Goal: Task Accomplishment & Management: Manage account settings

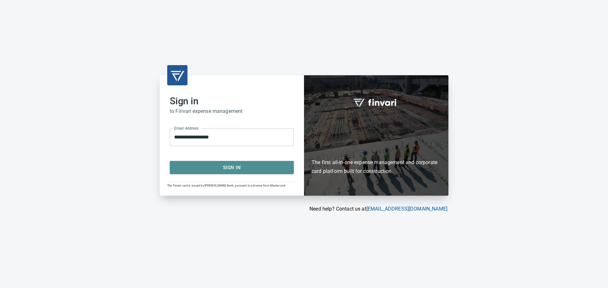
click at [220, 167] on span "Sign In" at bounding box center [232, 168] width 110 height 8
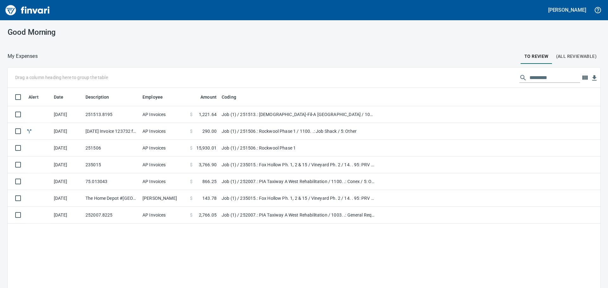
scroll to position [214, 583]
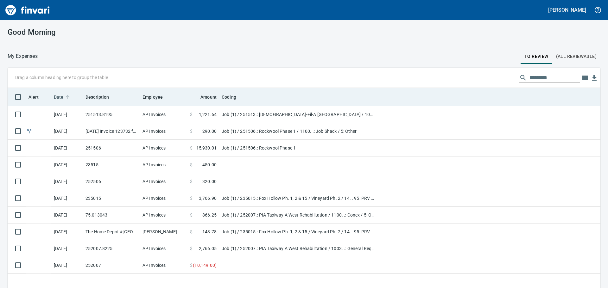
click at [60, 99] on span "Date" at bounding box center [59, 97] width 10 height 8
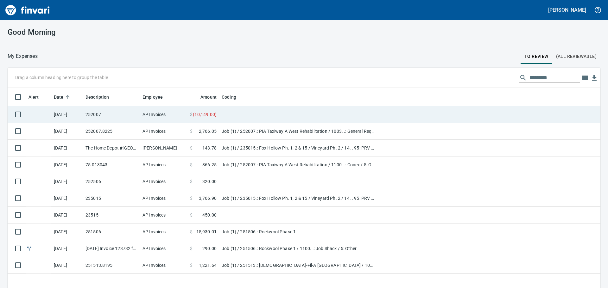
click at [121, 112] on td "252007" at bounding box center [111, 114] width 57 height 17
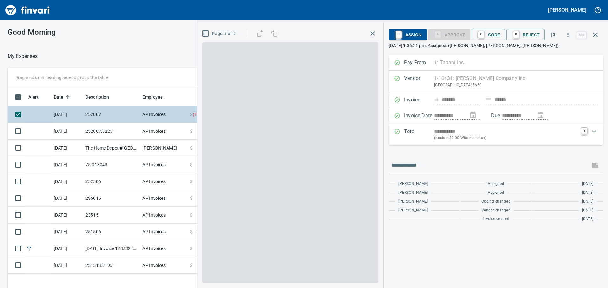
scroll to position [214, 425]
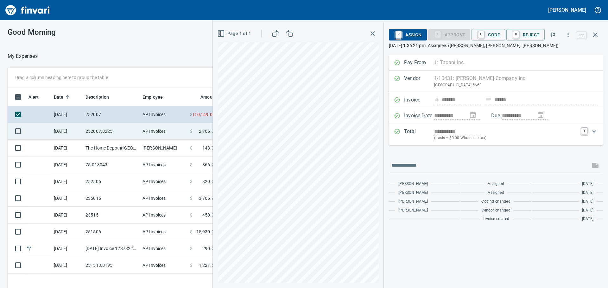
click at [119, 131] on td "252007.8225" at bounding box center [111, 131] width 57 height 17
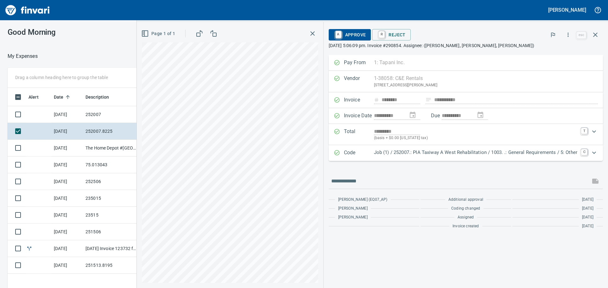
click at [430, 153] on p "Job (1) / 252007.: PIA Taxiway A West Rehabilitation / 1003. .: General Require…" at bounding box center [475, 152] width 203 height 7
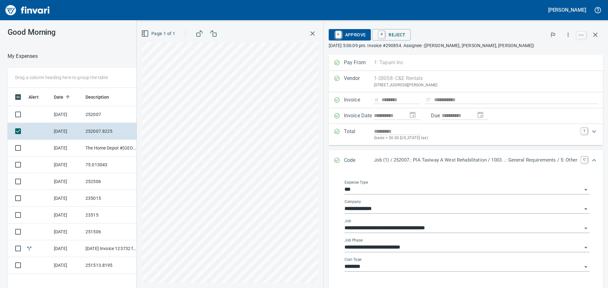
scroll to position [92, 0]
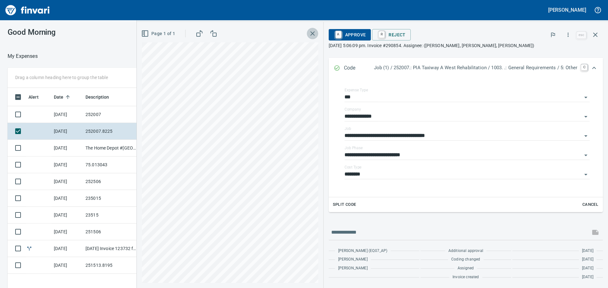
click at [309, 31] on icon "button" at bounding box center [313, 34] width 8 height 8
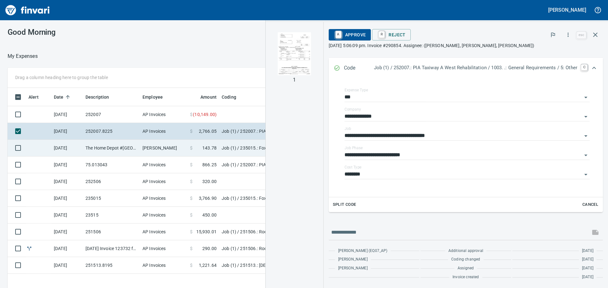
click at [127, 149] on td "The Home Depot #[GEOGRAPHIC_DATA]" at bounding box center [111, 148] width 57 height 17
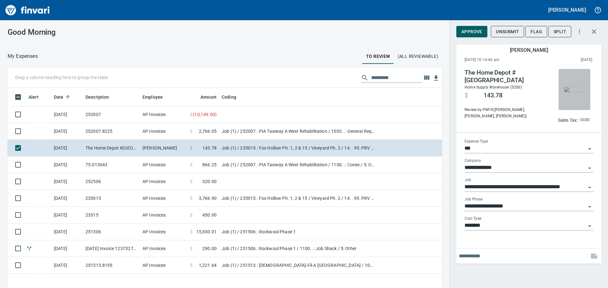
click at [569, 87] on img "button" at bounding box center [574, 89] width 20 height 5
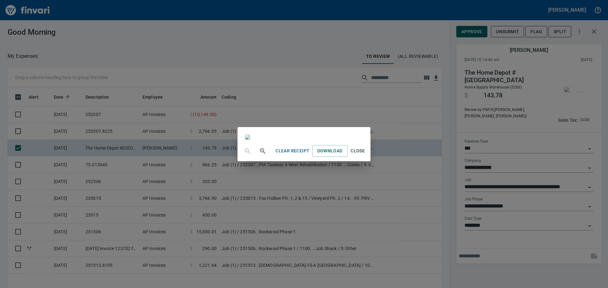
click at [485, 13] on div "Clear Receipt Download Close" at bounding box center [304, 144] width 608 height 288
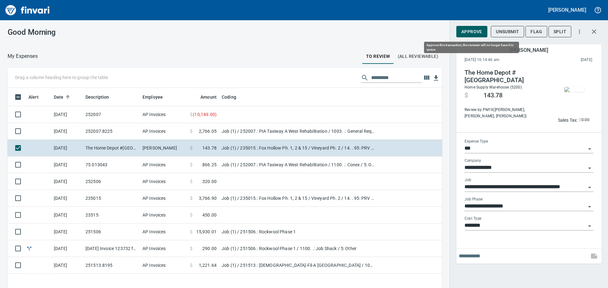
scroll to position [214, 425]
click at [464, 34] on span "Approve" at bounding box center [471, 32] width 21 height 8
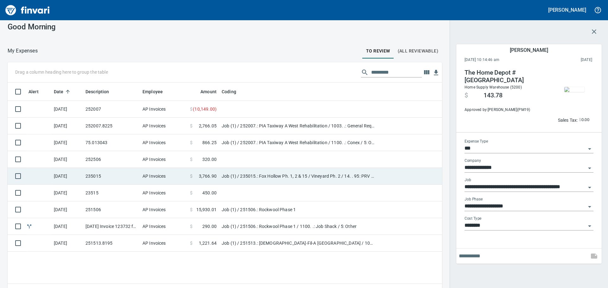
scroll to position [0, 0]
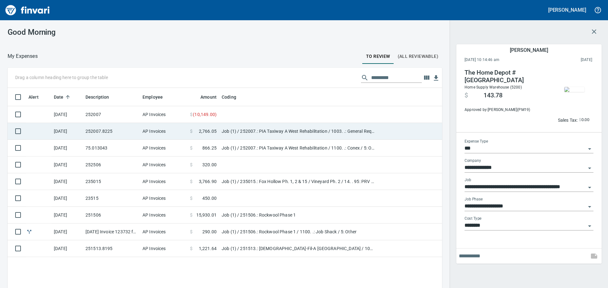
click at [108, 132] on td "252007.8225" at bounding box center [111, 131] width 57 height 17
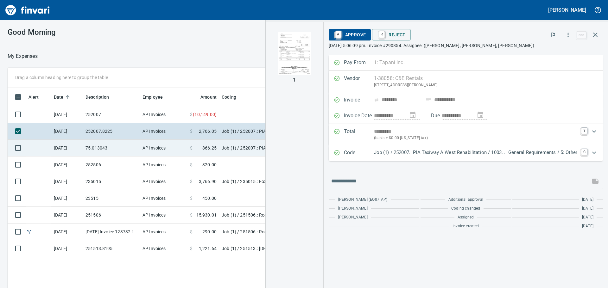
click at [112, 145] on td "75.013043" at bounding box center [111, 148] width 57 height 17
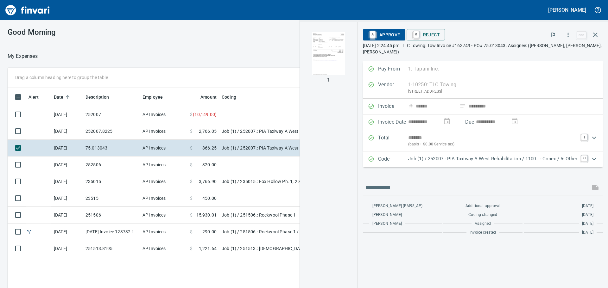
click at [321, 47] on img "button" at bounding box center [328, 53] width 43 height 43
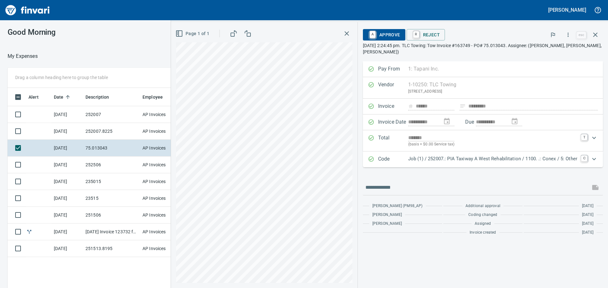
scroll to position [214, 425]
click at [486, 159] on p "Job (1) / 252007.: PIA Taxiway A West Rehabilitation / 1100. .: Conex / 5: Other" at bounding box center [492, 158] width 169 height 7
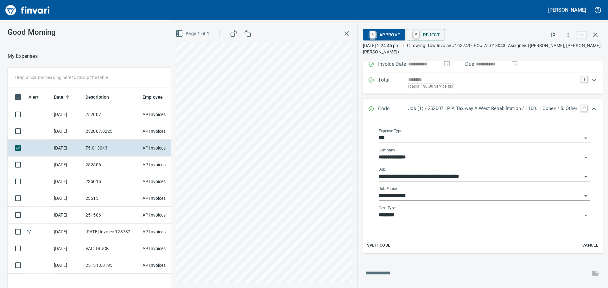
scroll to position [63, 0]
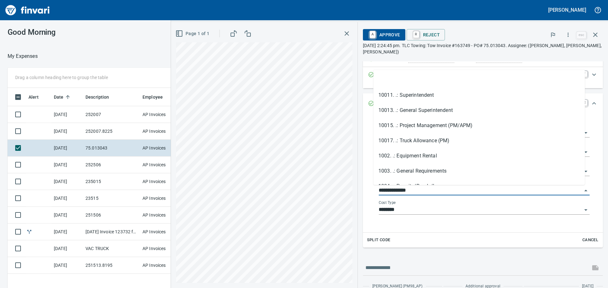
click at [459, 191] on input "**********" at bounding box center [480, 190] width 203 height 9
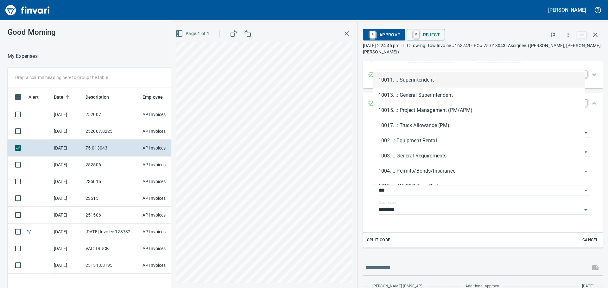
scroll to position [214, 425]
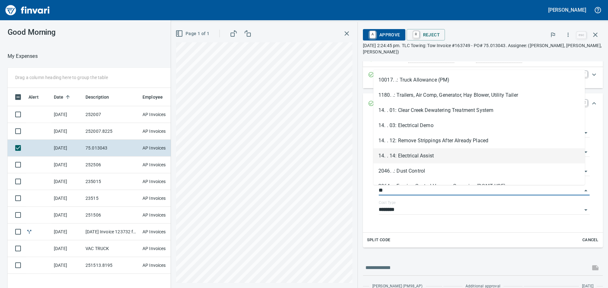
type input "*"
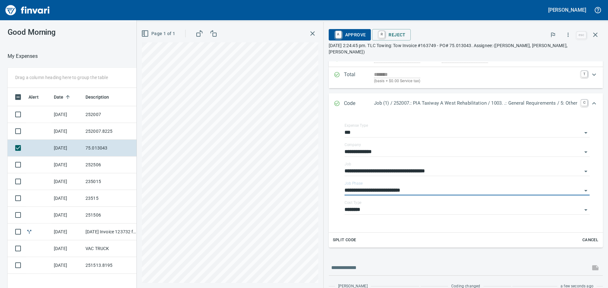
type input "**********"
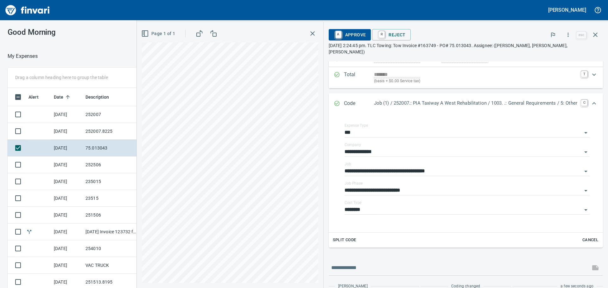
scroll to position [214, 420]
click at [359, 206] on input "********" at bounding box center [462, 210] width 237 height 9
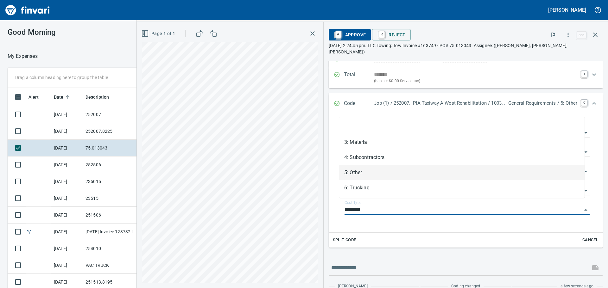
click at [371, 172] on li "5: Other" at bounding box center [461, 172] width 245 height 15
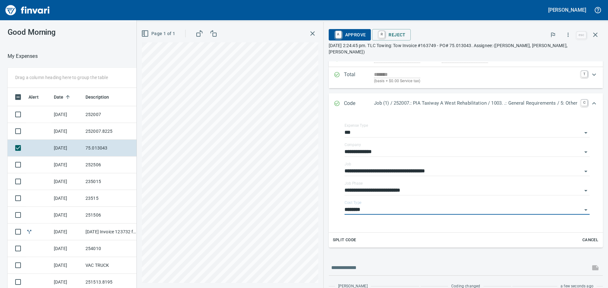
click at [380, 233] on div "Split Code Cancel" at bounding box center [466, 240] width 274 height 15
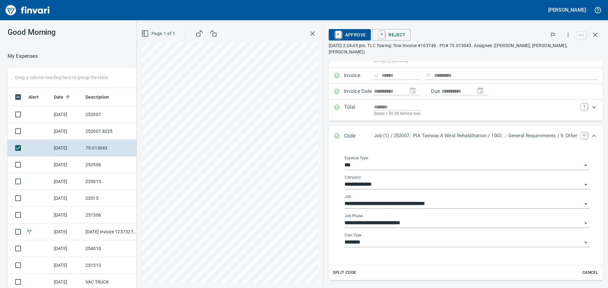
scroll to position [0, 0]
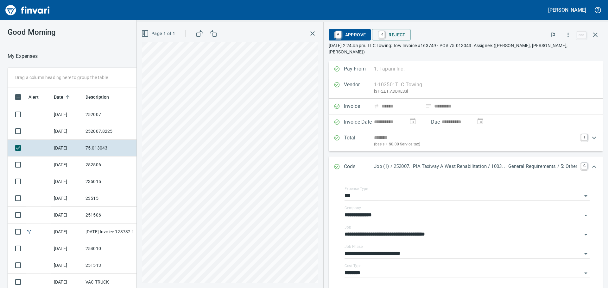
click at [350, 36] on span "A Approve" at bounding box center [350, 34] width 32 height 11
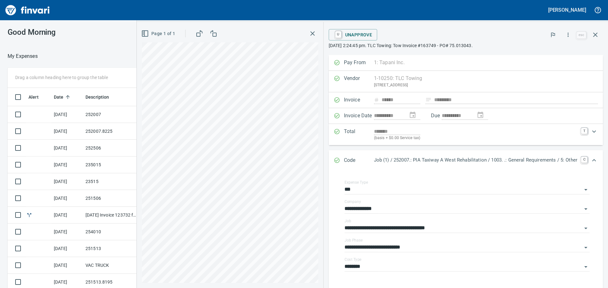
click at [309, 30] on icon "button" at bounding box center [313, 34] width 8 height 8
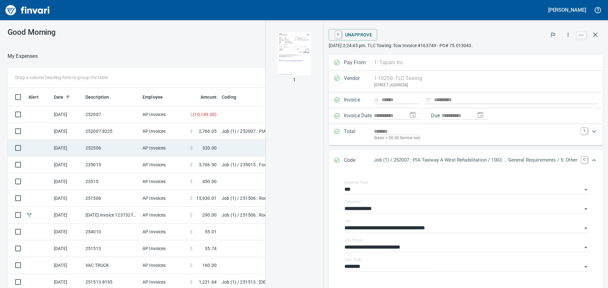
click at [119, 145] on td "252506" at bounding box center [111, 148] width 57 height 17
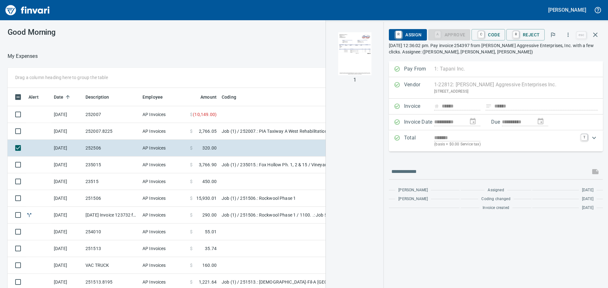
click at [353, 57] on img "button" at bounding box center [354, 53] width 43 height 43
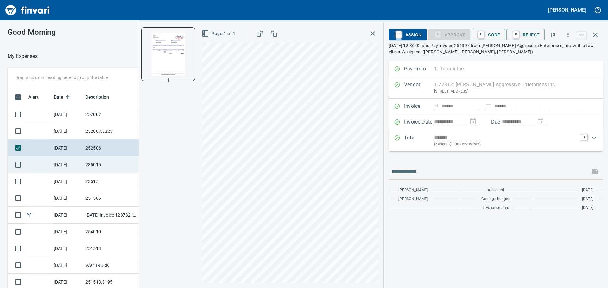
click at [62, 165] on td "[DATE]" at bounding box center [67, 165] width 32 height 17
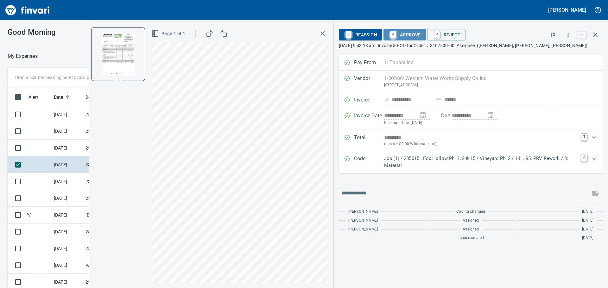
click at [418, 34] on span "A Approve" at bounding box center [404, 34] width 32 height 11
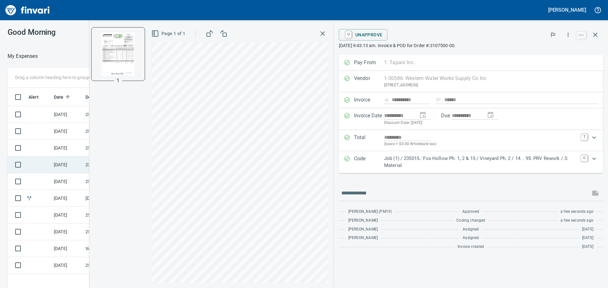
click at [62, 164] on td "[DATE]" at bounding box center [67, 165] width 32 height 17
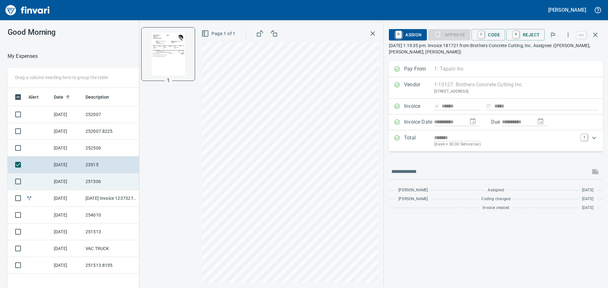
click at [72, 180] on td "[DATE]" at bounding box center [67, 181] width 32 height 17
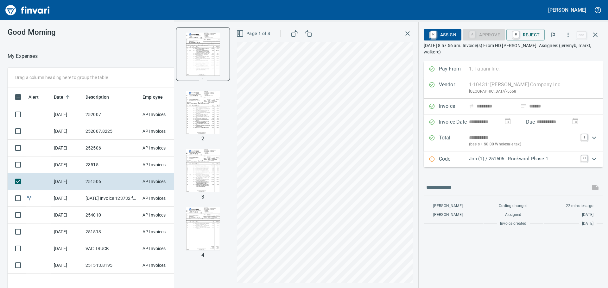
click at [199, 116] on img "button" at bounding box center [202, 112] width 43 height 43
click at [200, 172] on img "button" at bounding box center [202, 170] width 43 height 43
click at [201, 233] on img "button" at bounding box center [202, 229] width 43 height 43
click at [210, 54] on img "button" at bounding box center [202, 53] width 43 height 43
click at [200, 114] on img "button" at bounding box center [202, 112] width 43 height 43
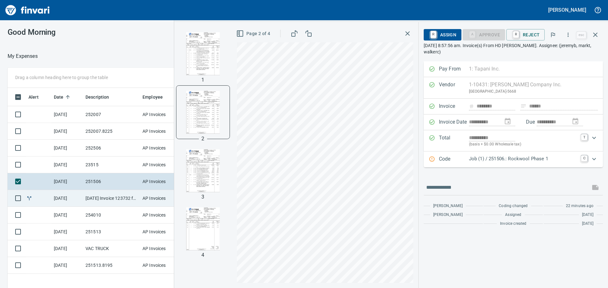
click at [90, 200] on td "[DATE] Invoice 123732 from The Personal Touch Cleaning Inc. (1-30651)" at bounding box center [111, 198] width 57 height 17
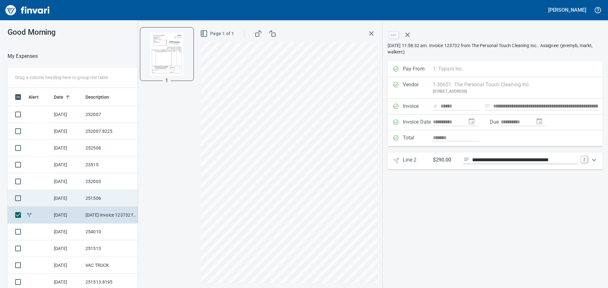
click at [85, 200] on td "251506" at bounding box center [111, 198] width 57 height 17
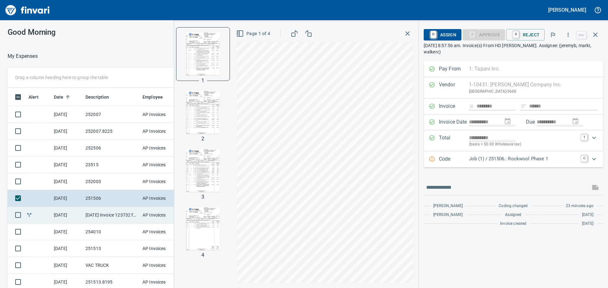
click at [71, 221] on td "[DATE]" at bounding box center [67, 215] width 32 height 17
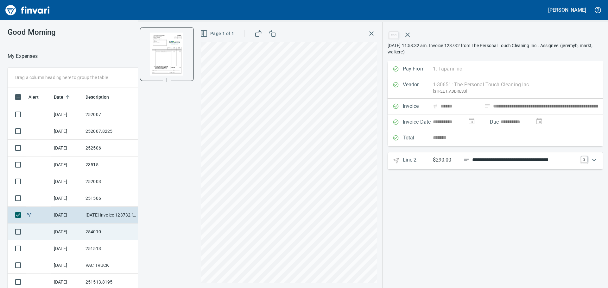
click at [75, 233] on td "[DATE]" at bounding box center [67, 232] width 32 height 17
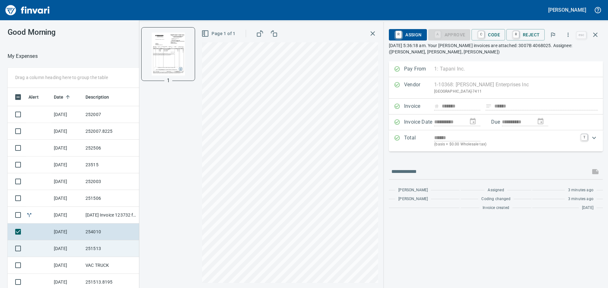
click at [75, 256] on td "[DATE]" at bounding box center [67, 249] width 32 height 17
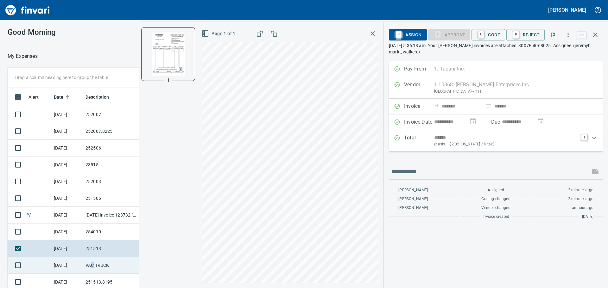
click at [93, 265] on td "VAC TRUCK" at bounding box center [111, 265] width 57 height 17
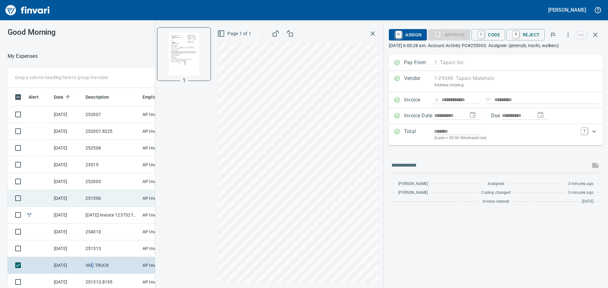
scroll to position [1, 0]
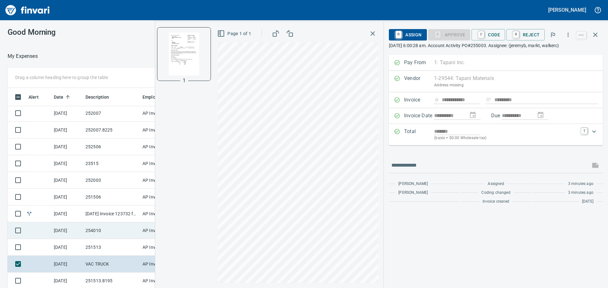
click at [90, 225] on td "254010" at bounding box center [111, 231] width 57 height 17
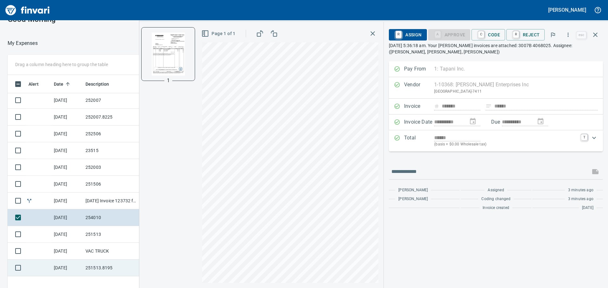
scroll to position [18, 0]
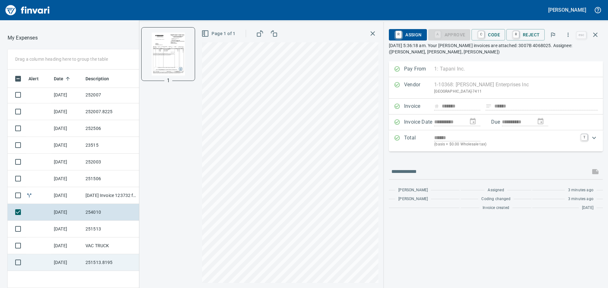
click at [91, 262] on td "251513.8195" at bounding box center [111, 262] width 57 height 17
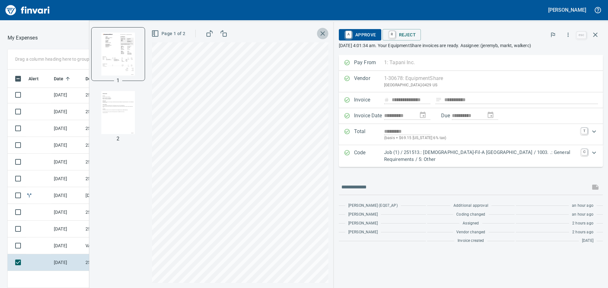
click at [325, 32] on icon "button" at bounding box center [322, 33] width 4 height 4
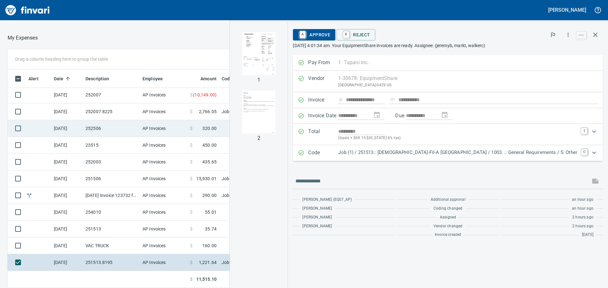
click at [127, 129] on td "252506" at bounding box center [111, 128] width 57 height 17
